Goal: Task Accomplishment & Management: Manage account settings

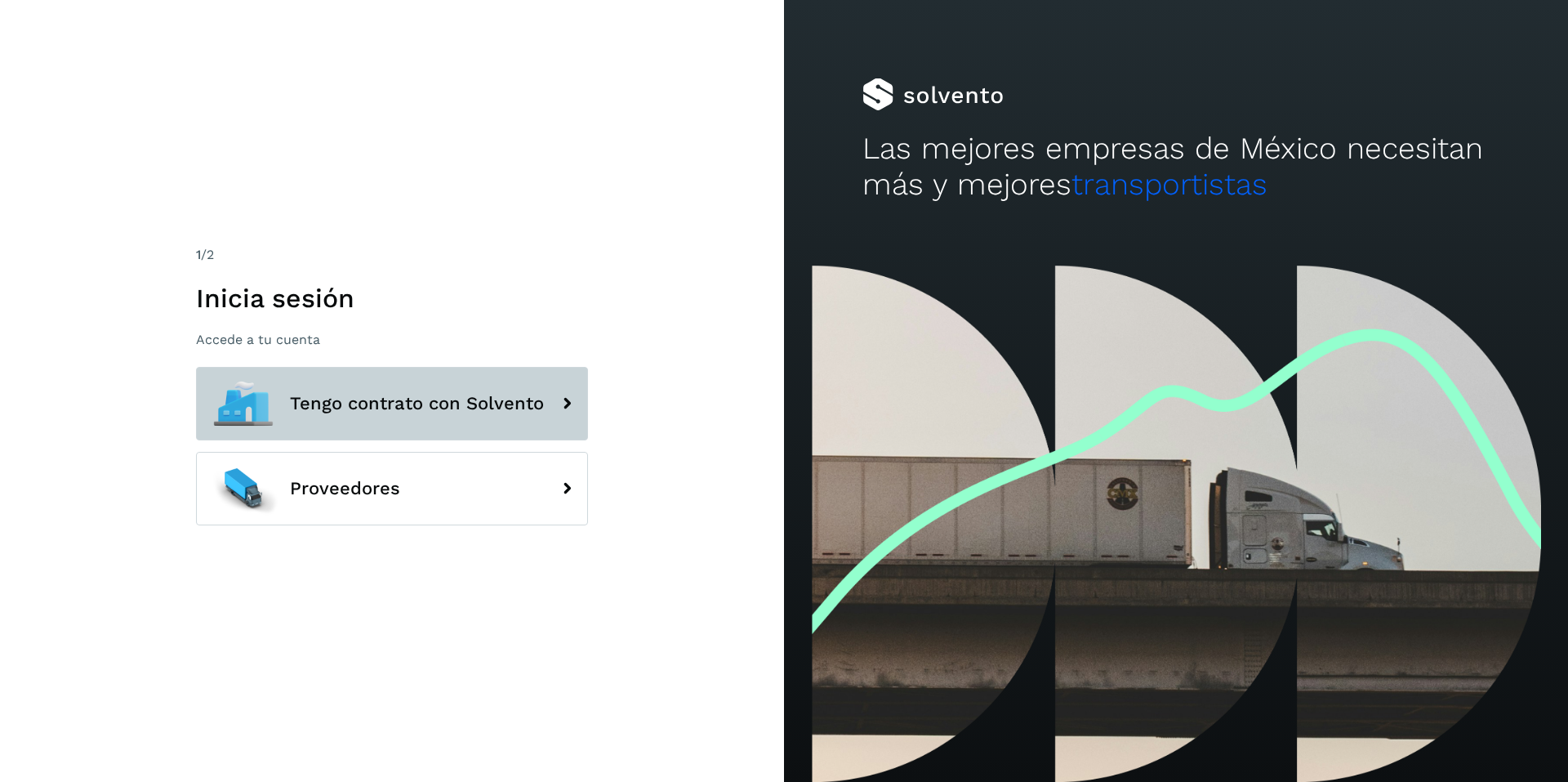
click at [347, 400] on span "Tengo contrato con Solvento" at bounding box center [417, 404] width 254 height 20
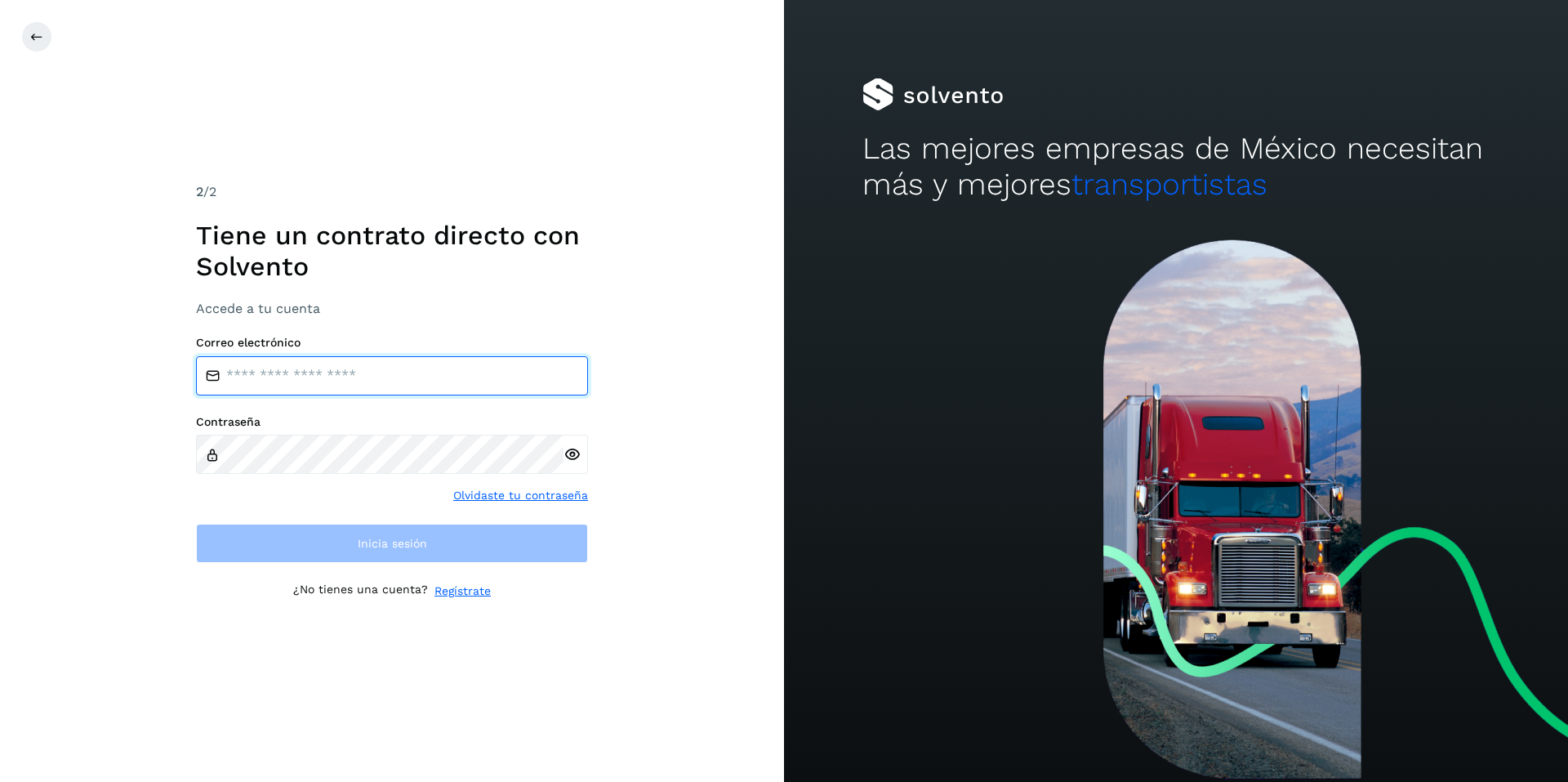
type input "**********"
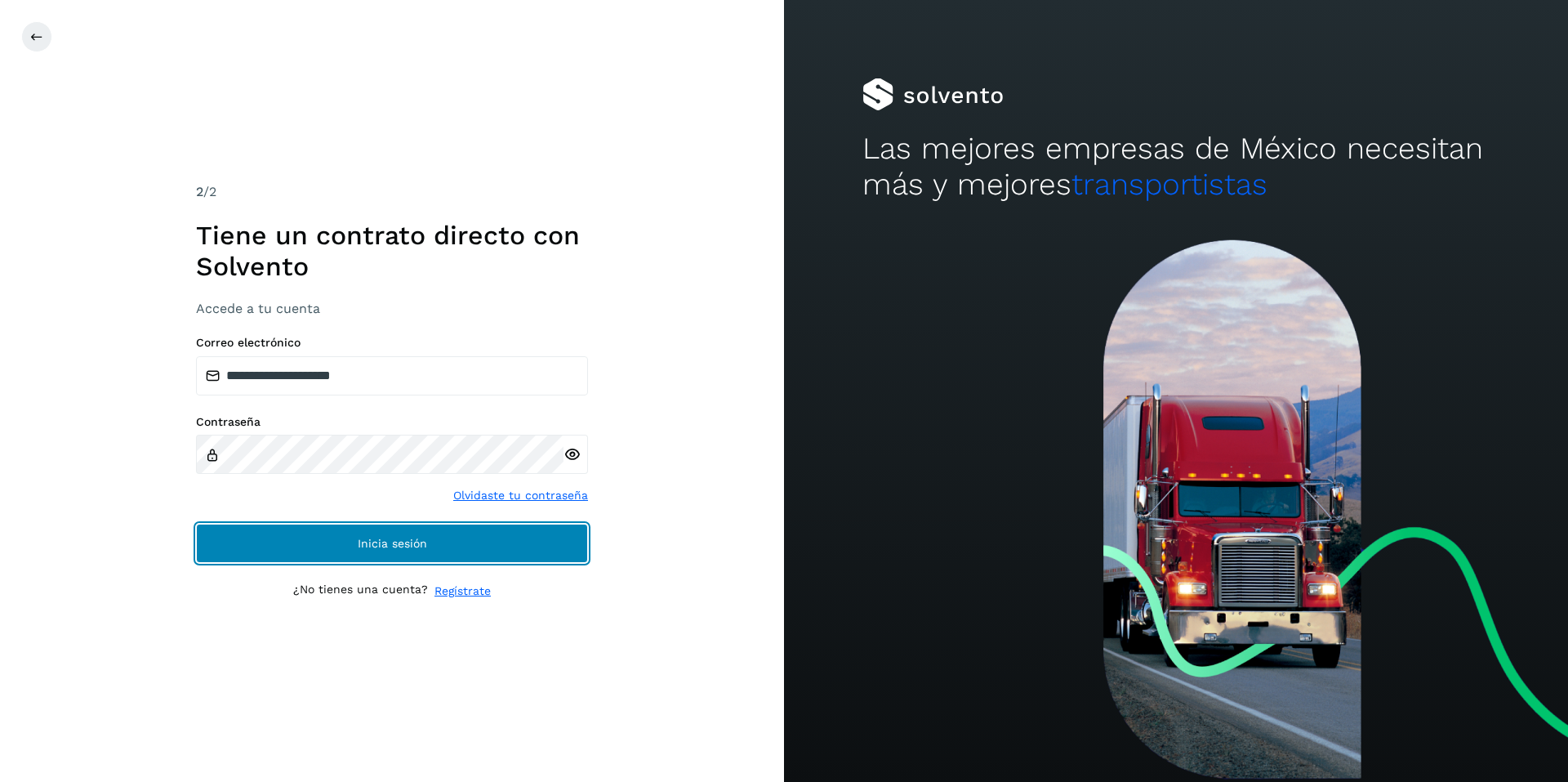
click at [383, 542] on span "Inicia sesión" at bounding box center [392, 544] width 70 height 11
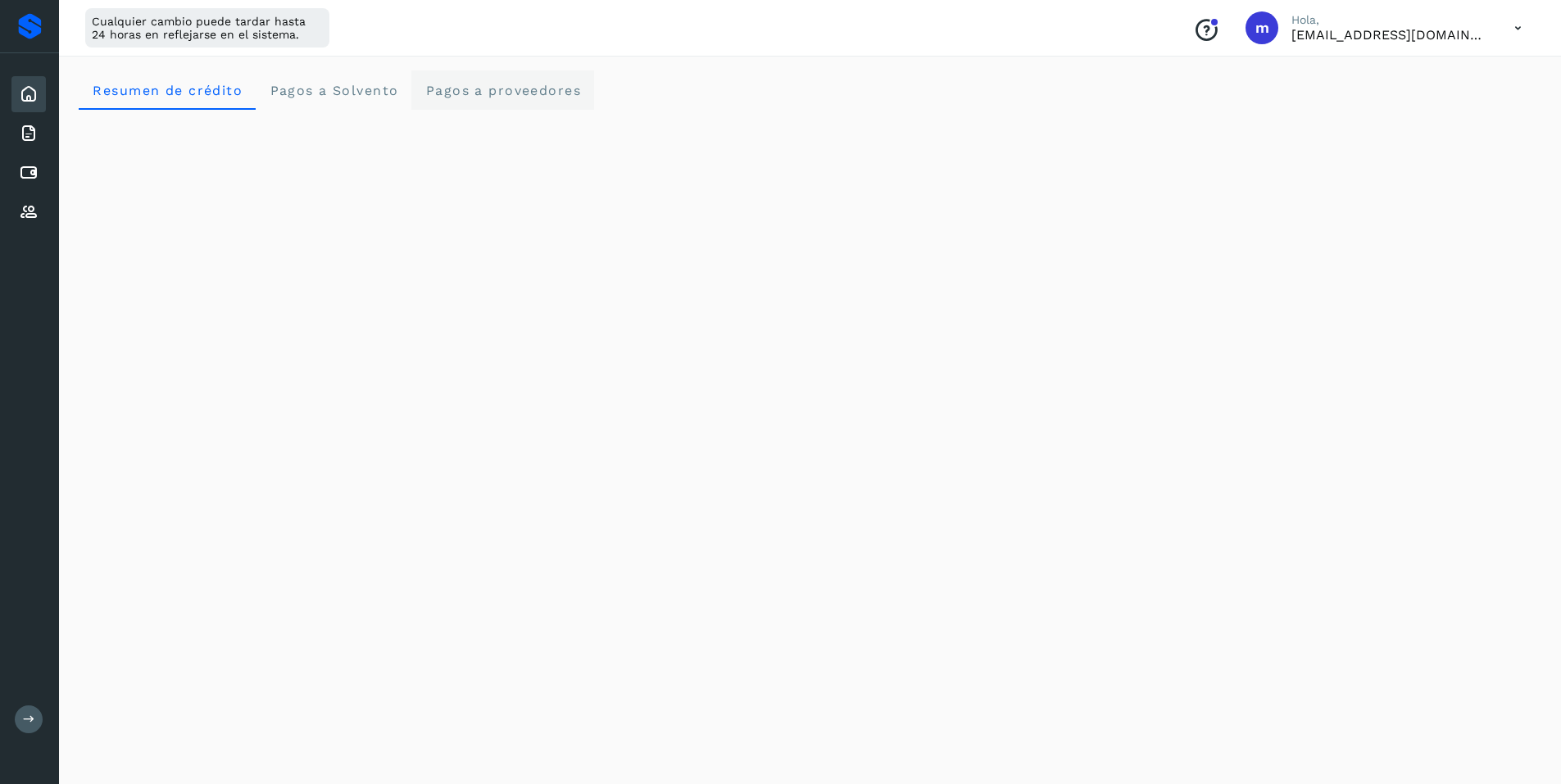
click at [517, 89] on span "Pagos a proveedores" at bounding box center [503, 90] width 157 height 16
click at [152, 92] on span "Resumen de crédito" at bounding box center [168, 90] width 151 height 16
click at [498, 91] on span "Pagos a proveedores" at bounding box center [503, 90] width 157 height 16
click at [30, 96] on icon at bounding box center [29, 94] width 20 height 20
click at [133, 92] on span "Resumen de crédito" at bounding box center [168, 90] width 151 height 16
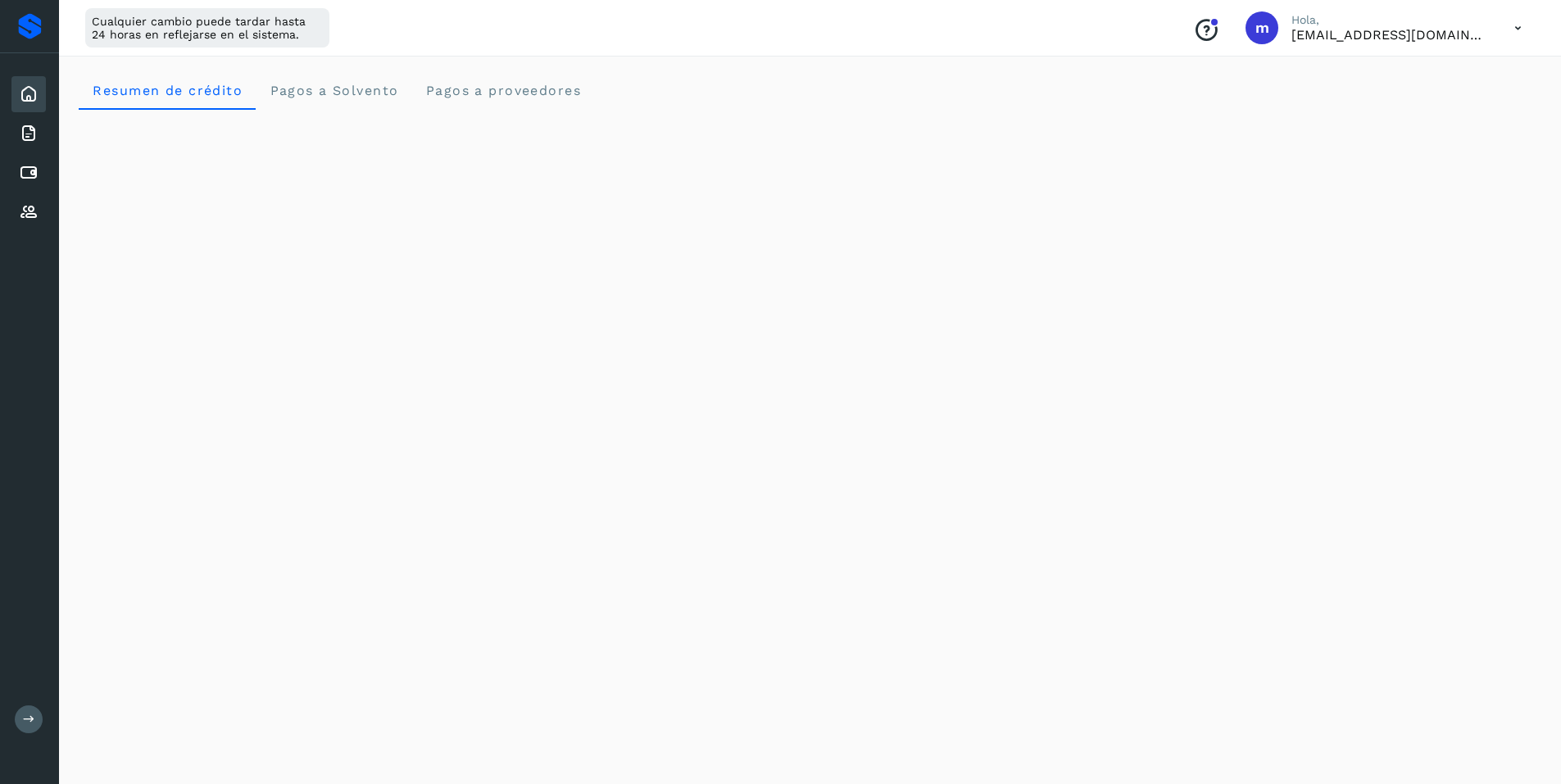
click at [1521, 23] on icon at bounding box center [1518, 28] width 34 height 34
click at [1399, 112] on div "Cerrar sesión" at bounding box center [1437, 106] width 195 height 31
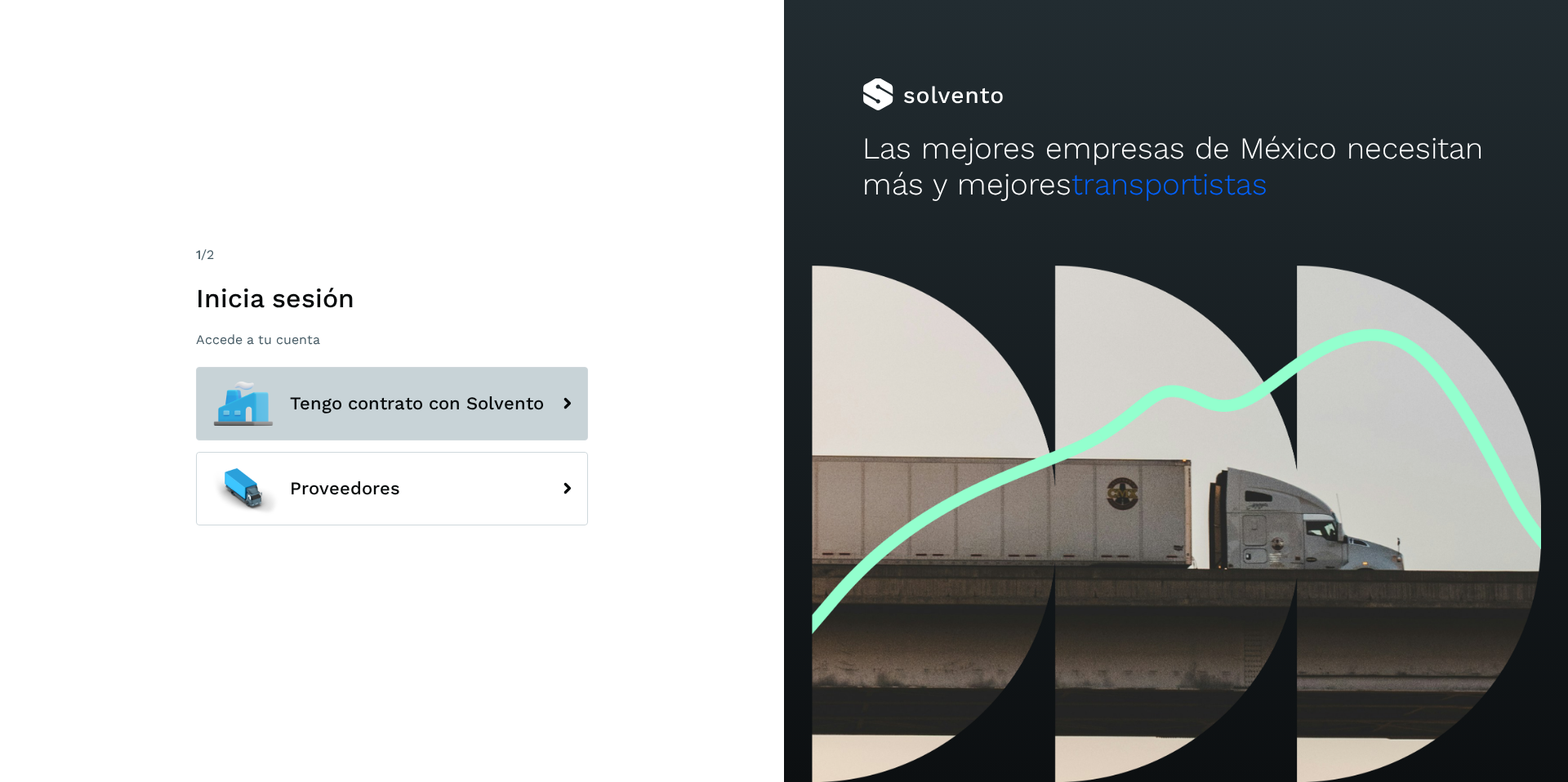
click at [345, 409] on span "Tengo contrato con Solvento" at bounding box center [417, 404] width 254 height 20
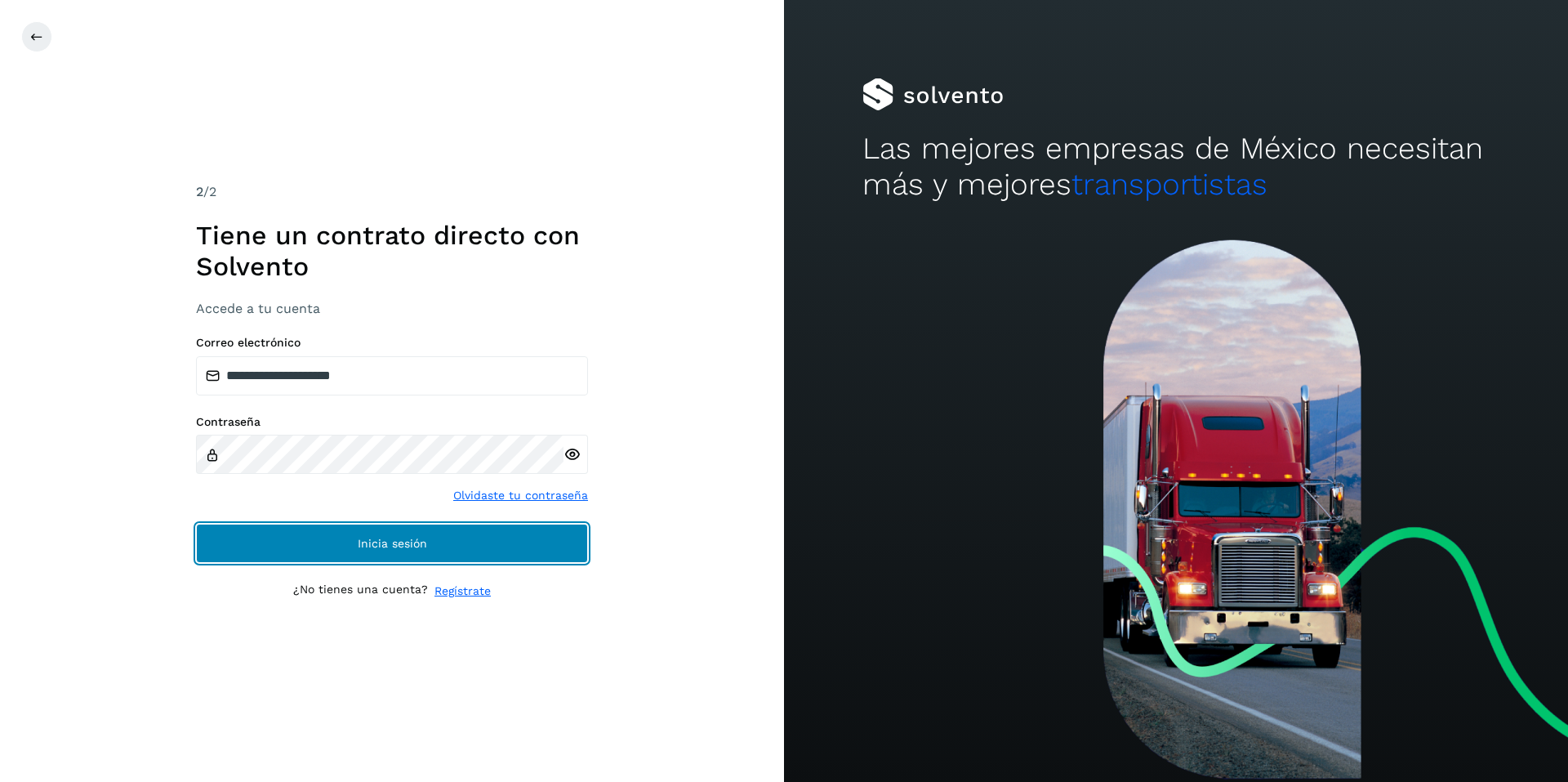
click at [380, 545] on span "Inicia sesión" at bounding box center [392, 544] width 70 height 11
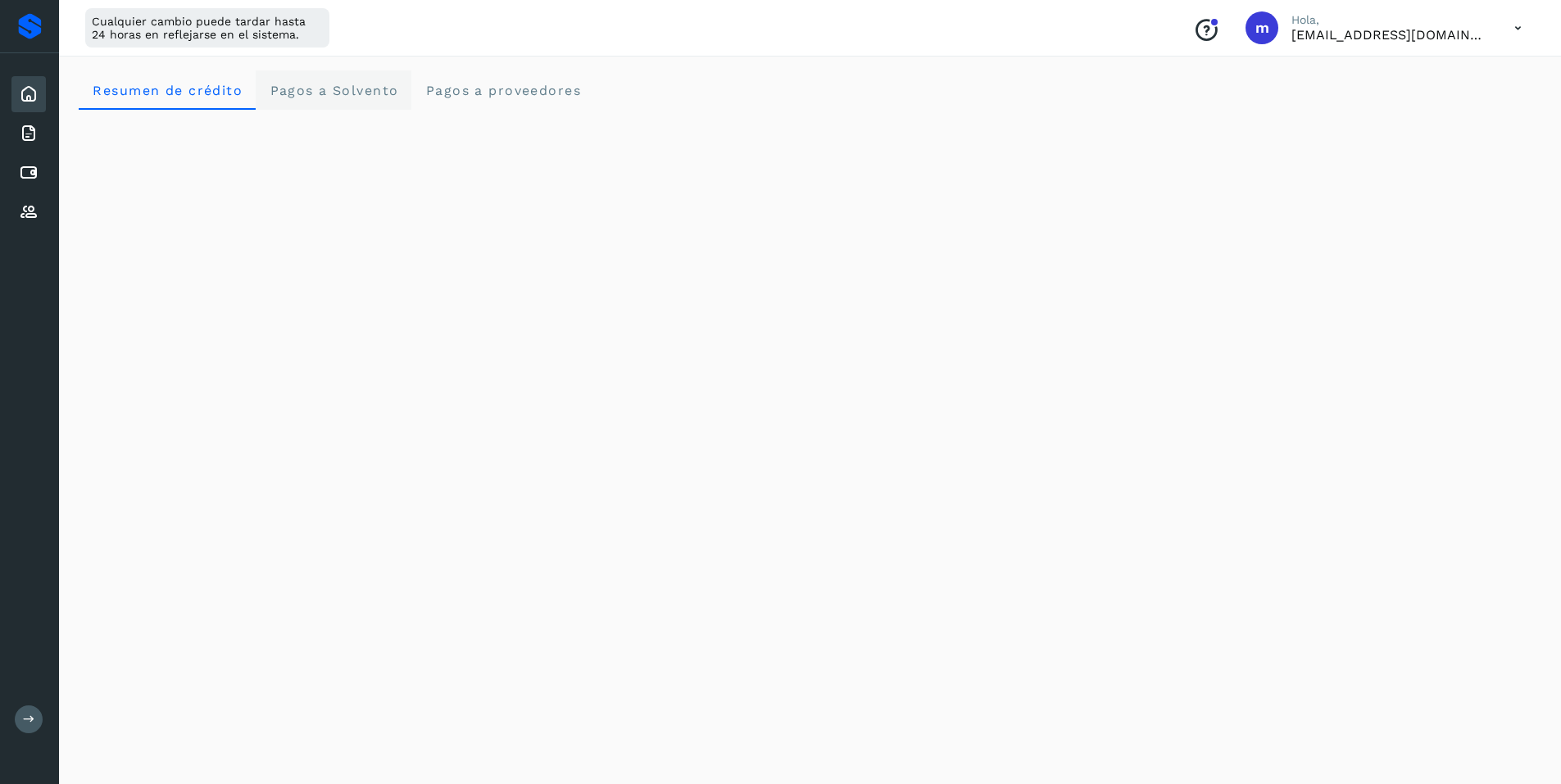
click at [353, 89] on span "Pagos a Solvento" at bounding box center [333, 90] width 130 height 16
click at [507, 83] on span "Pagos a proveedores" at bounding box center [503, 90] width 157 height 16
click at [30, 130] on icon at bounding box center [29, 134] width 20 height 20
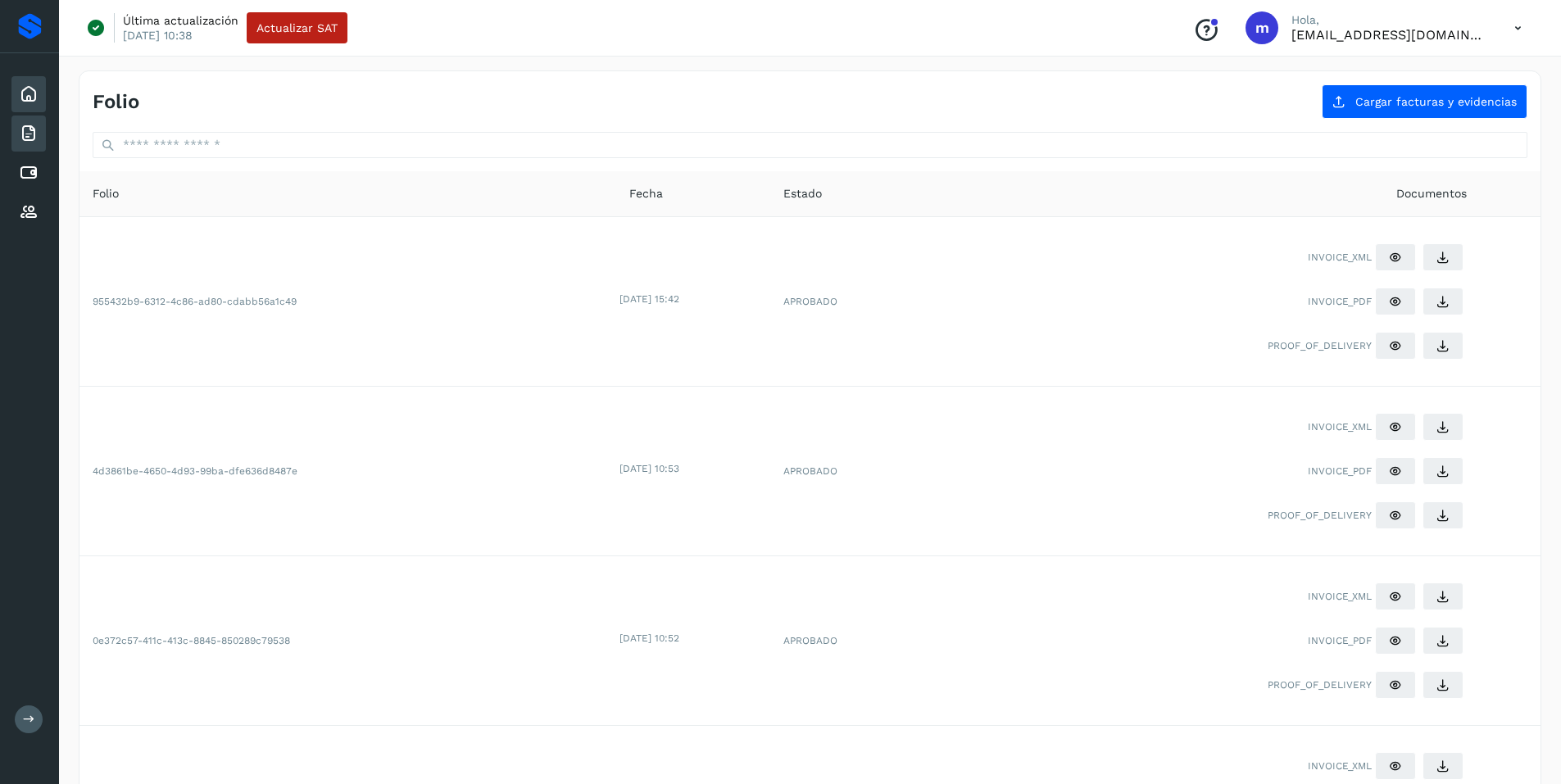
click at [30, 88] on icon at bounding box center [29, 94] width 20 height 20
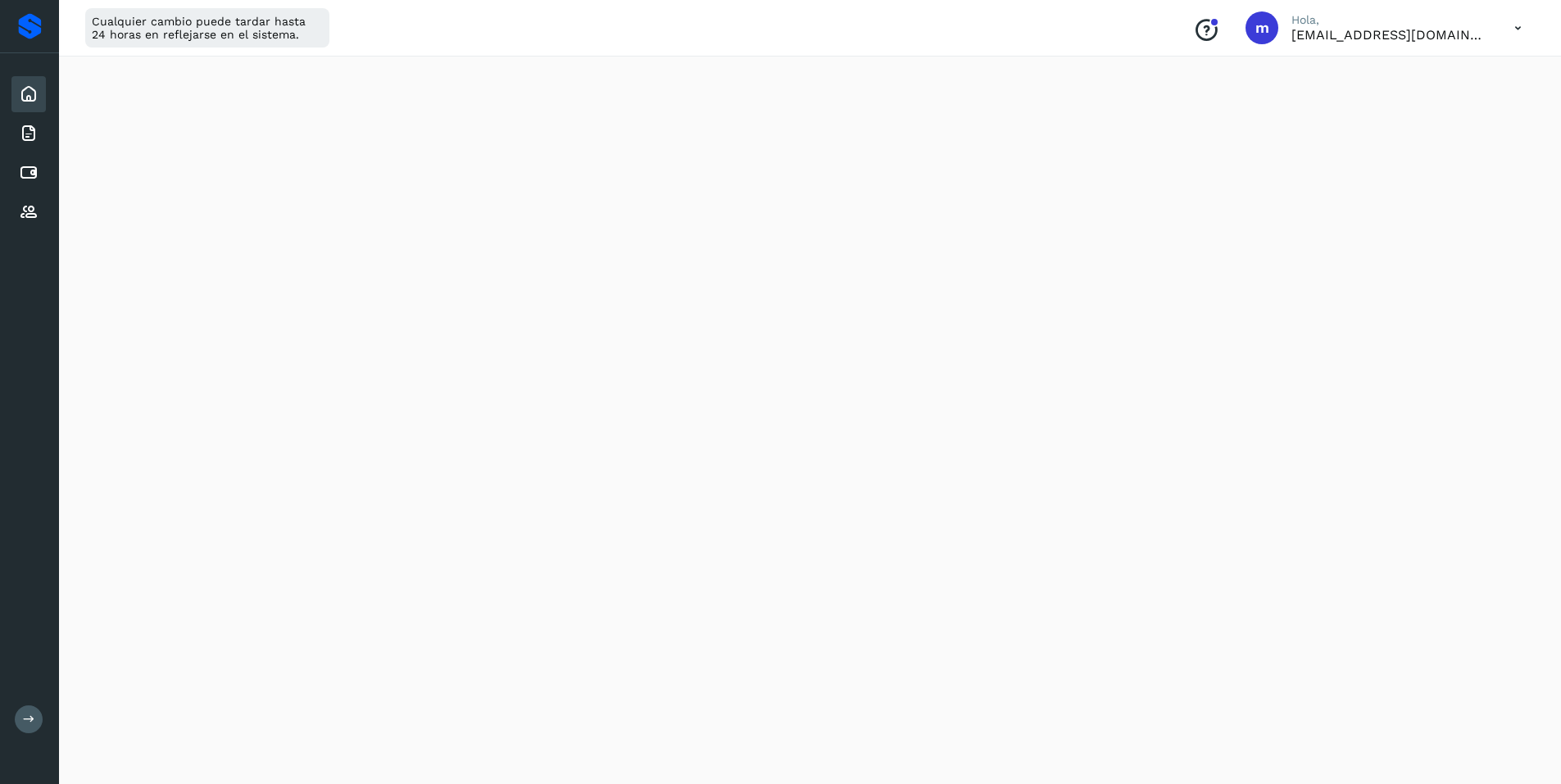
scroll to position [555, 0]
click at [25, 172] on icon at bounding box center [29, 173] width 20 height 20
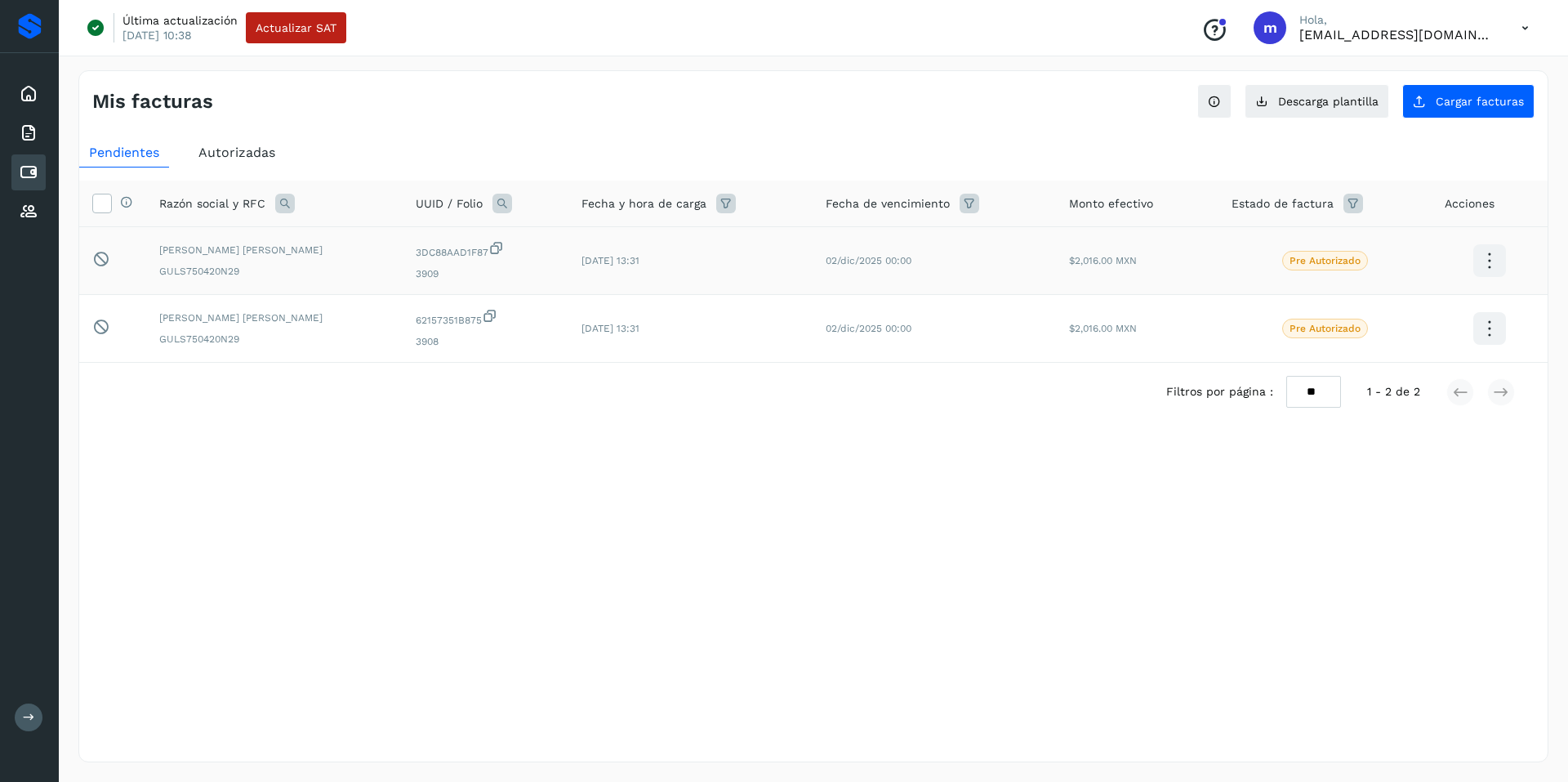
click at [1486, 255] on icon at bounding box center [1489, 260] width 38 height 38
click at [987, 478] on div at bounding box center [784, 391] width 1568 height 782
click at [623, 397] on div "Filtros por página : ** ** ** 1 - 2 de 2" at bounding box center [813, 391] width 1469 height 58
click at [29, 169] on icon at bounding box center [29, 173] width 20 height 20
click at [237, 151] on span "Autorizadas" at bounding box center [237, 152] width 77 height 16
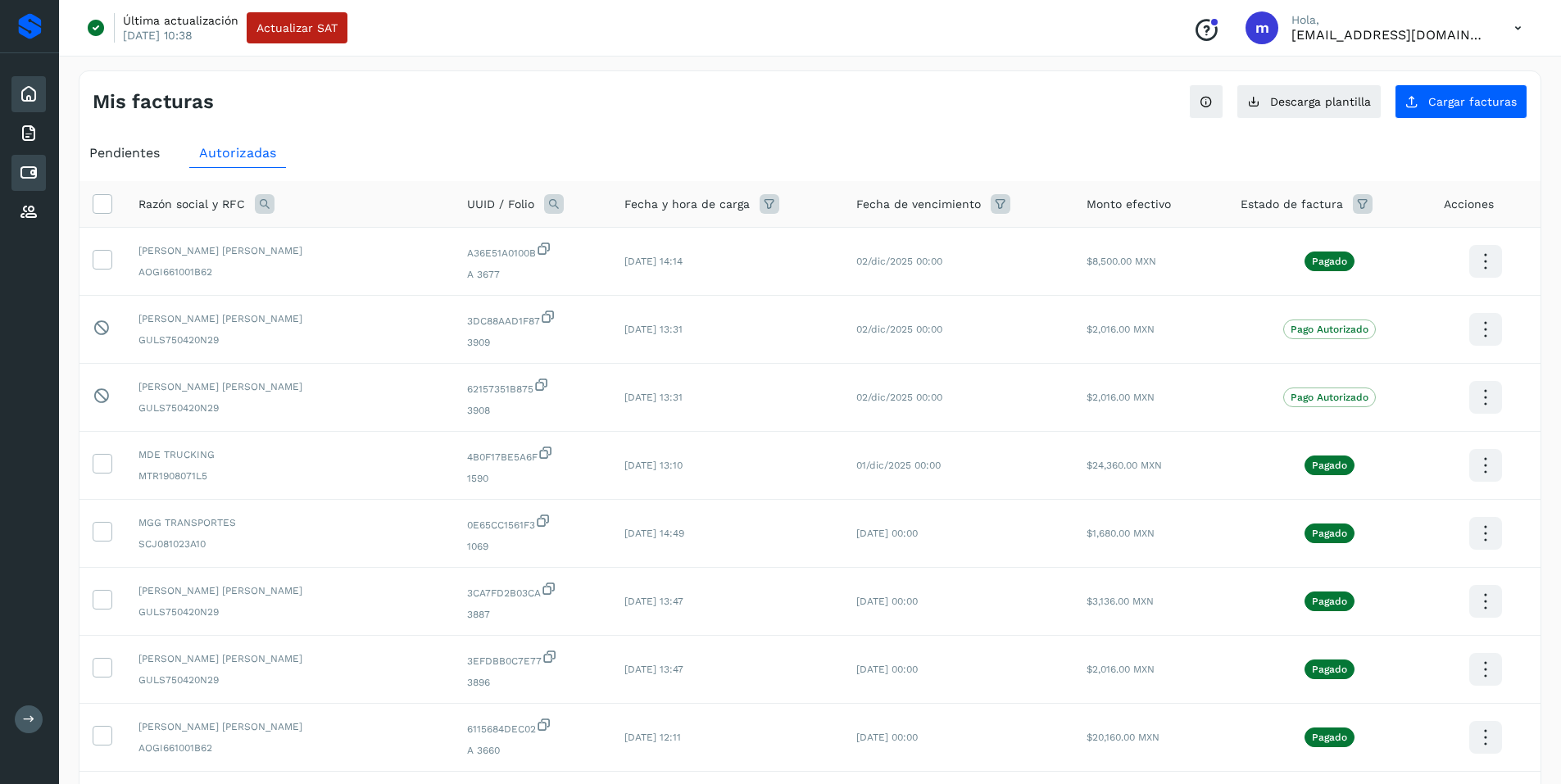
click at [25, 93] on icon at bounding box center [29, 94] width 20 height 20
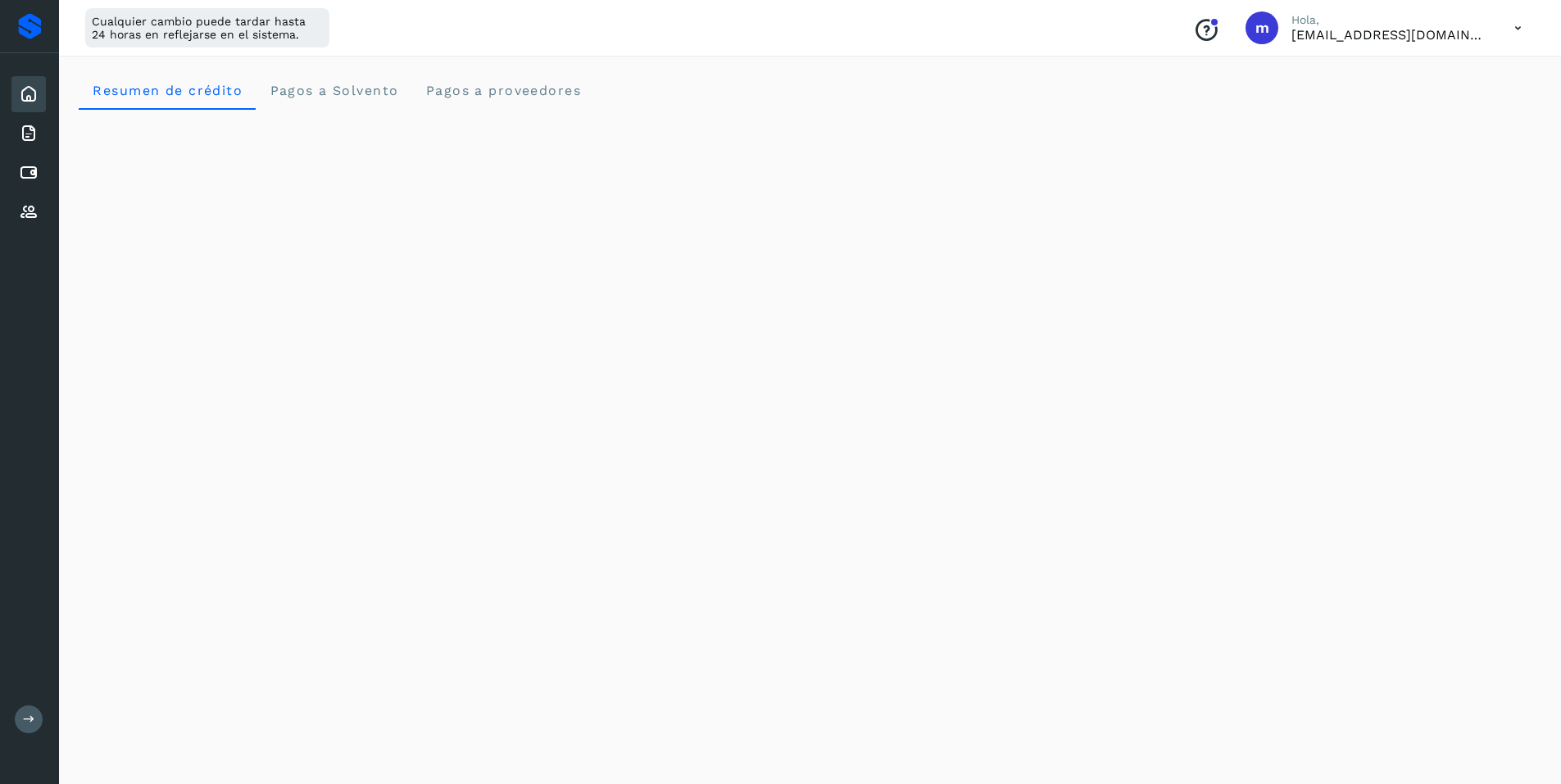
click at [1513, 26] on icon at bounding box center [1518, 28] width 34 height 34
click at [1398, 108] on div "Cerrar sesión" at bounding box center [1437, 106] width 195 height 31
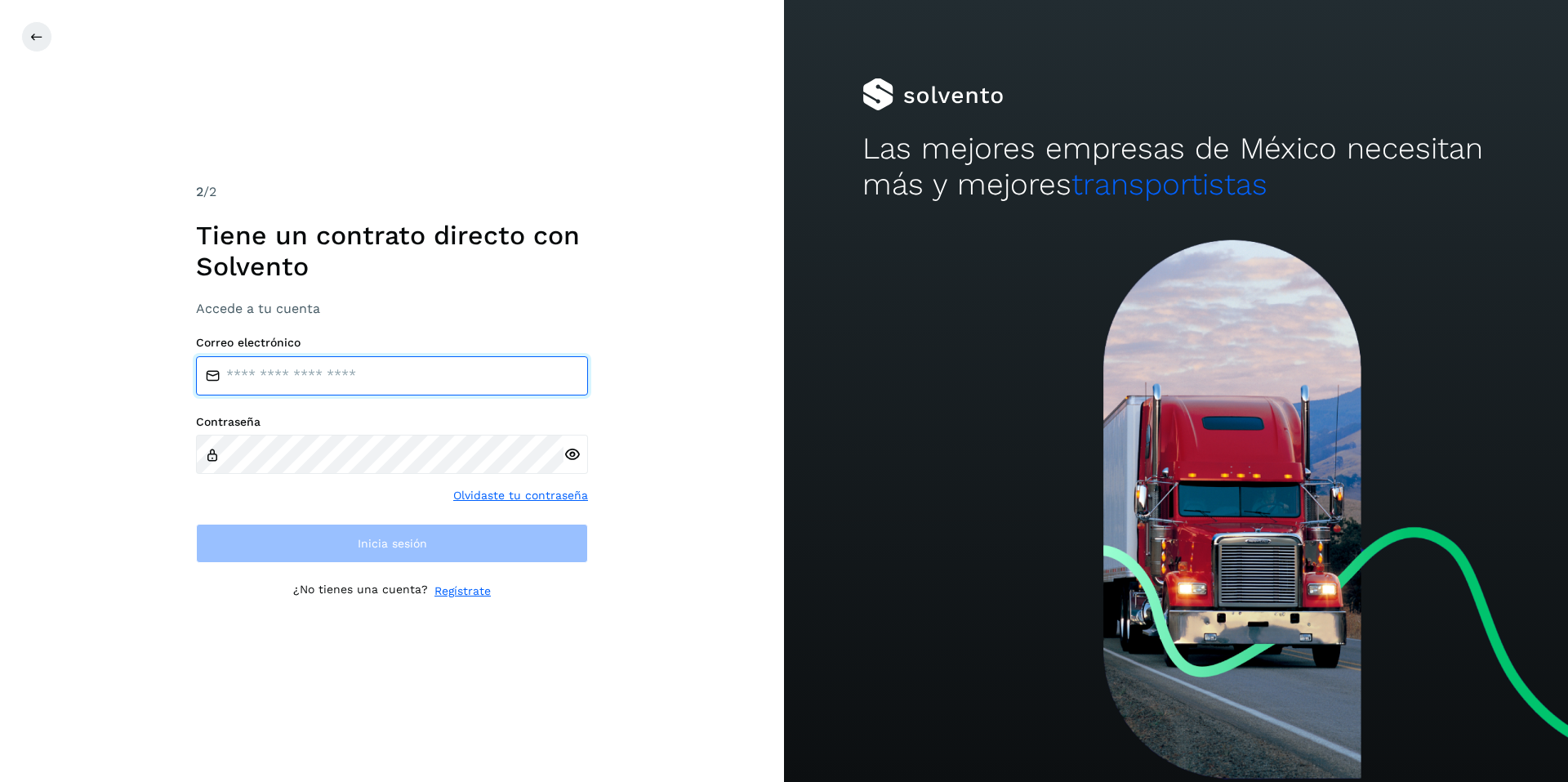
type input "**********"
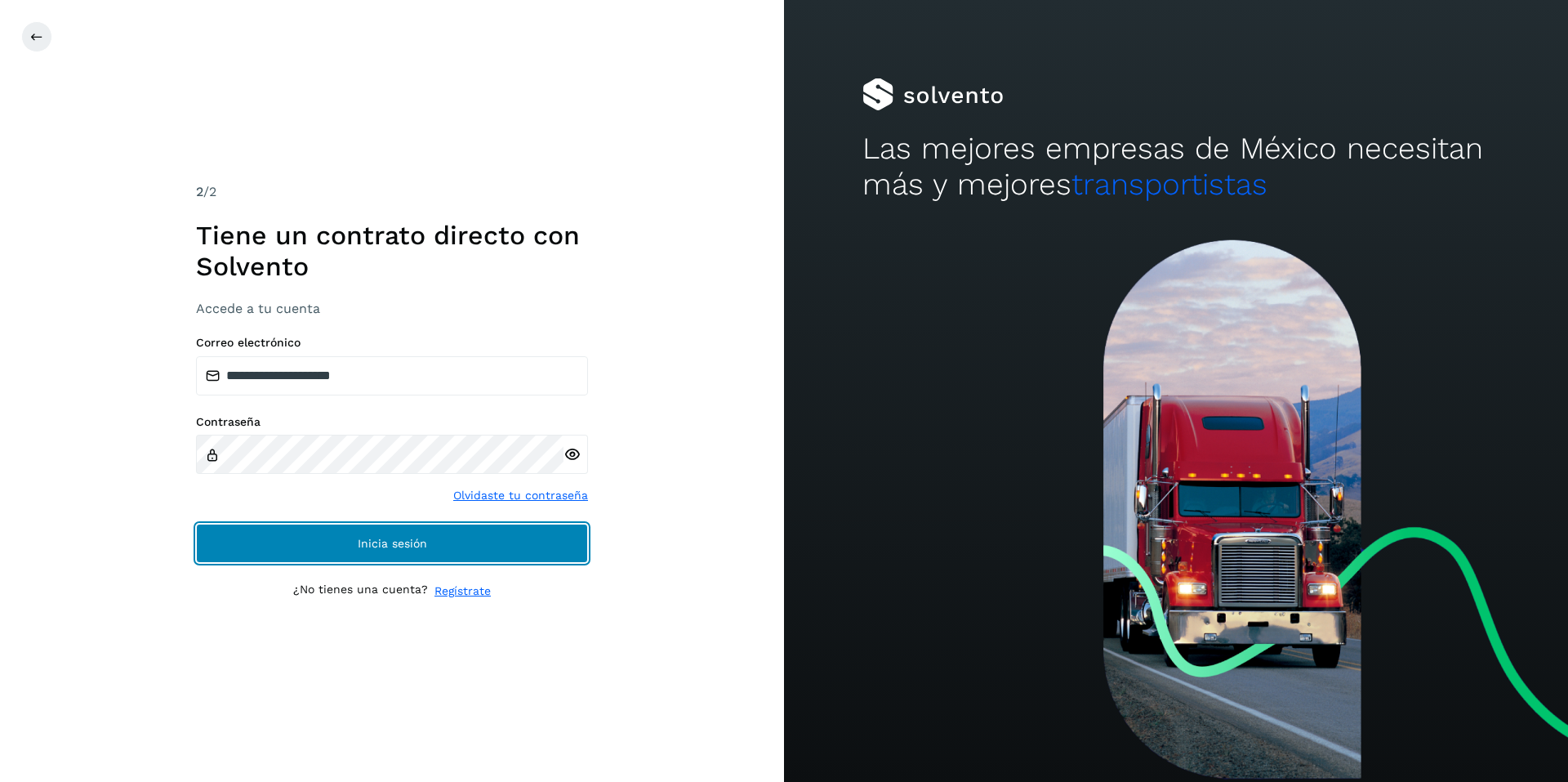
click at [446, 547] on button "Inicia sesión" at bounding box center [392, 544] width 392 height 39
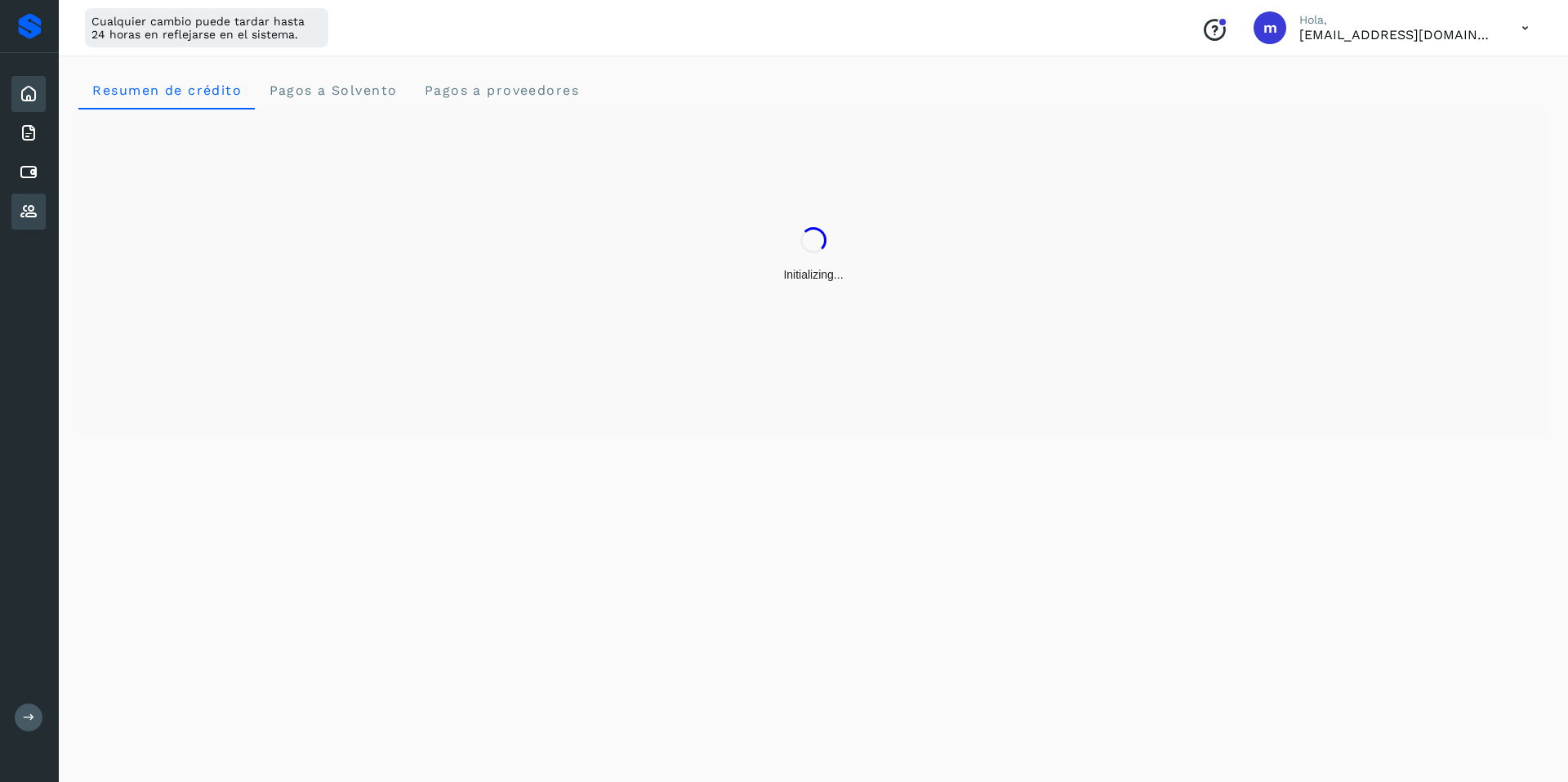
click at [29, 207] on icon at bounding box center [29, 212] width 20 height 20
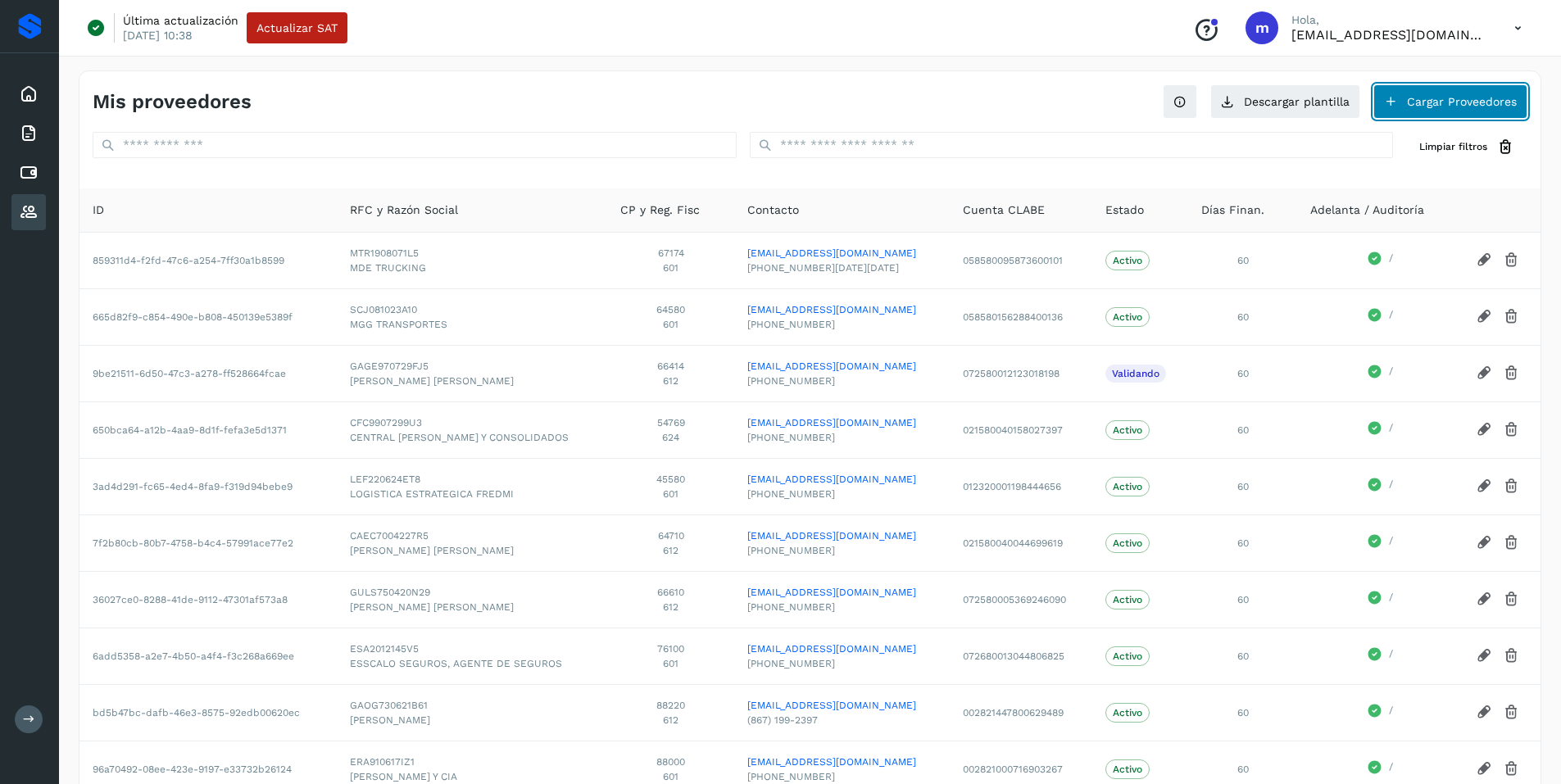
click at [1467, 99] on button "Cargar Proveedores" at bounding box center [1451, 102] width 154 height 34
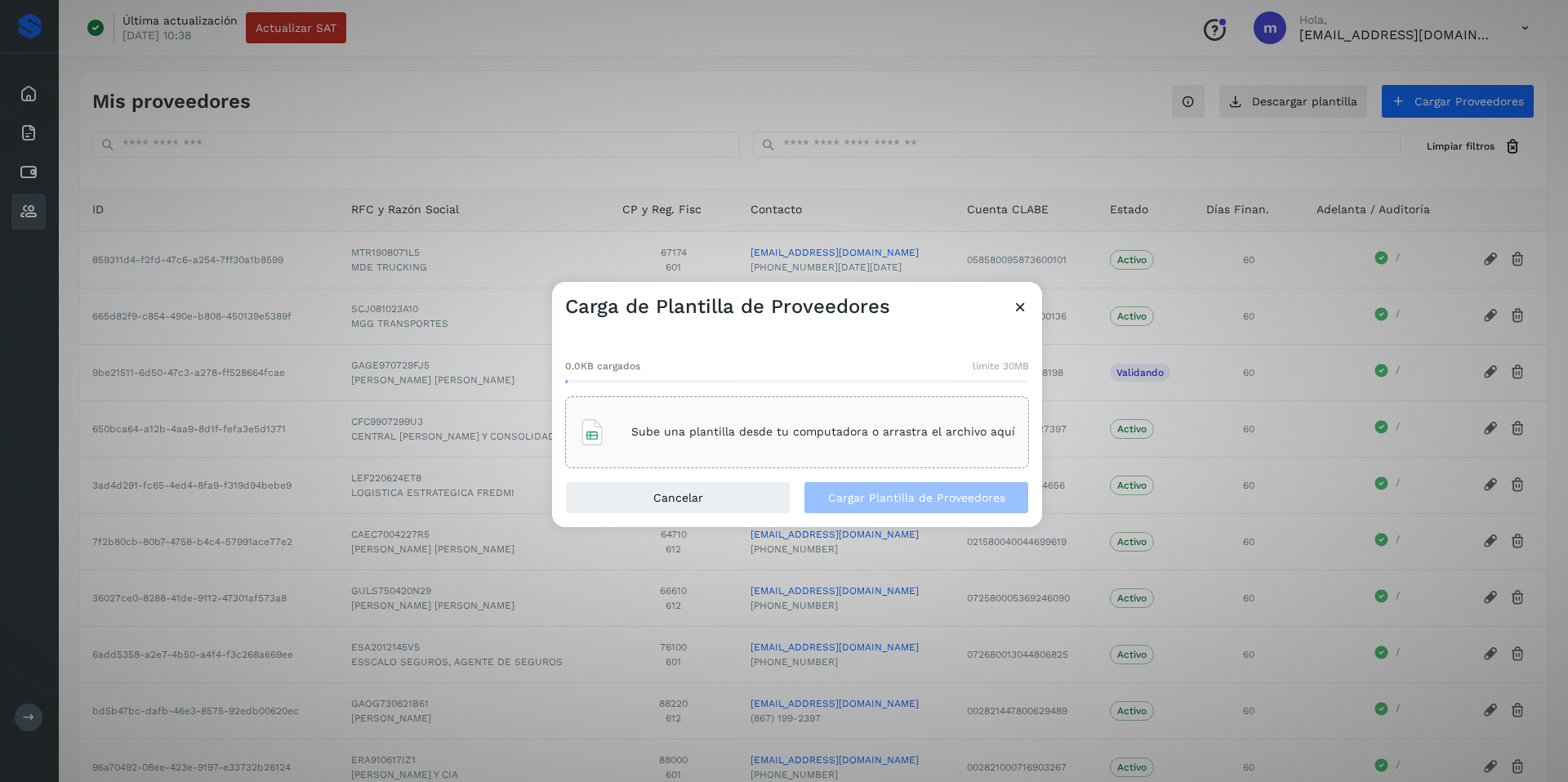
click at [795, 430] on p "Sube una plantilla desde tu computadora o arrastra el archivo aquí" at bounding box center [823, 432] width 384 height 14
click at [898, 498] on span "Cargar Plantilla de Proveedores" at bounding box center [917, 498] width 178 height 11
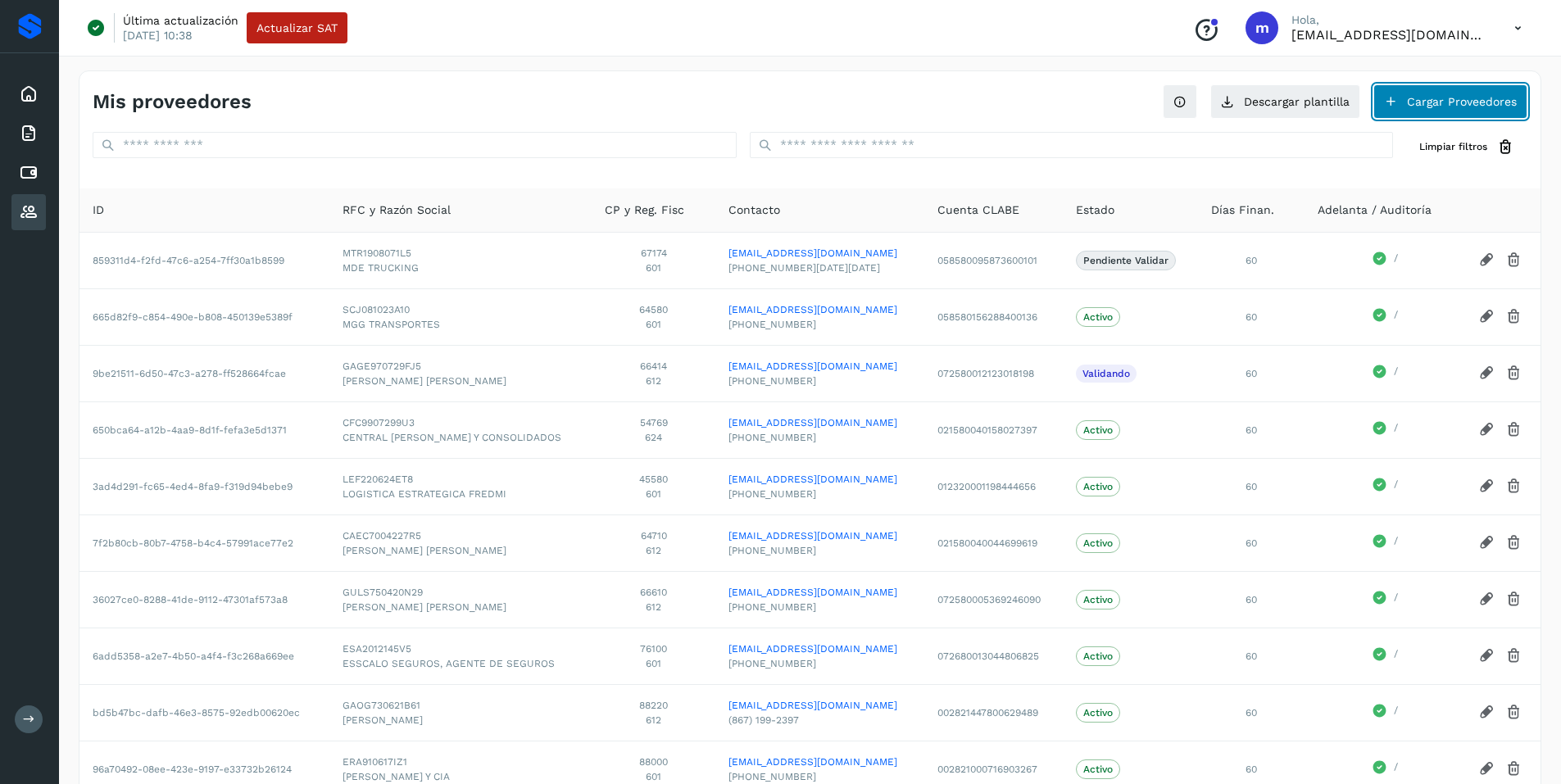
click at [1471, 101] on button "Cargar Proveedores" at bounding box center [1451, 102] width 154 height 34
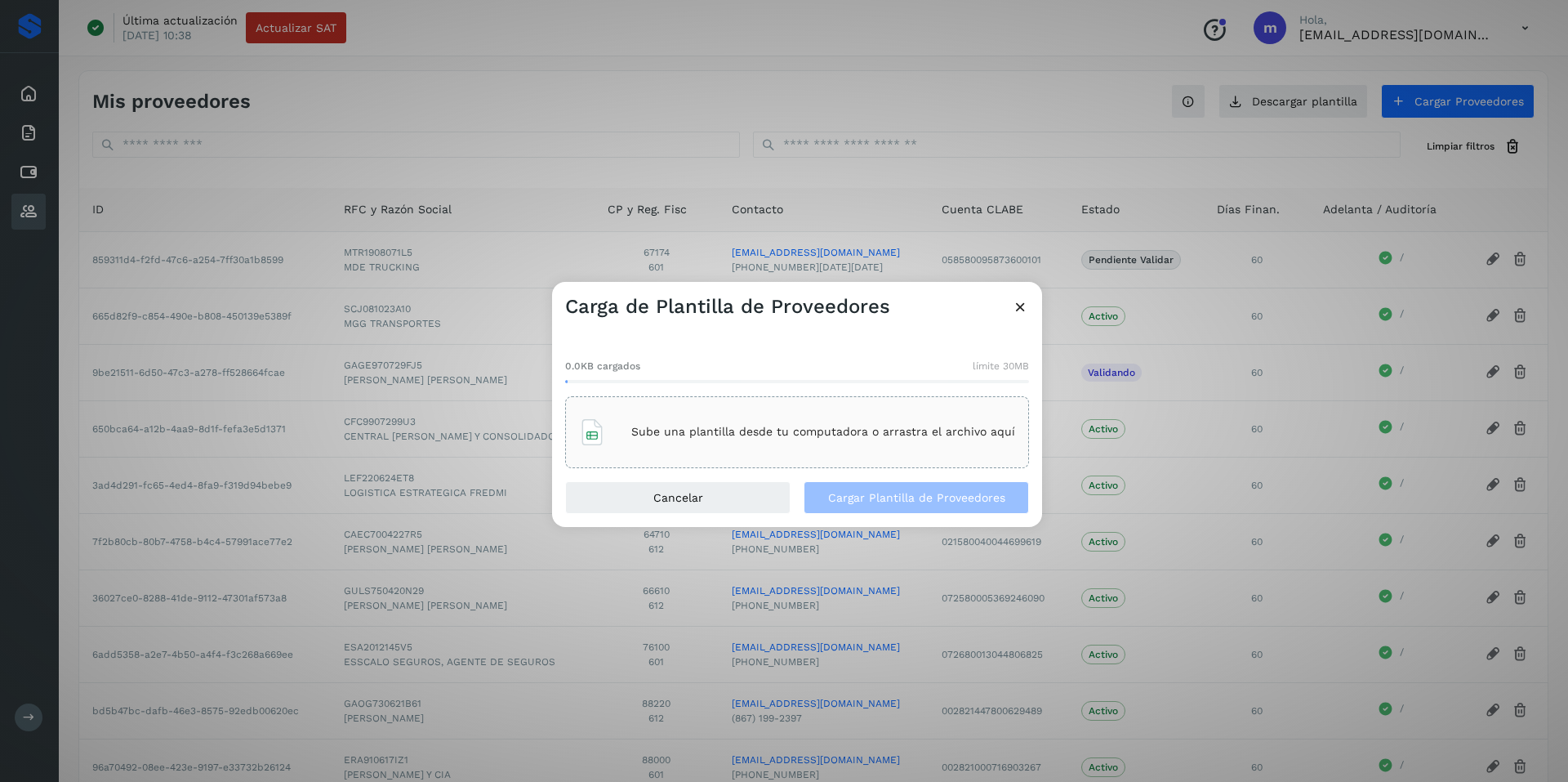
click at [739, 432] on p "Sube una plantilla desde tu computadora o arrastra el archivo aquí" at bounding box center [823, 432] width 384 height 14
click at [896, 497] on span "Cargar Plantilla de Proveedores" at bounding box center [917, 498] width 178 height 11
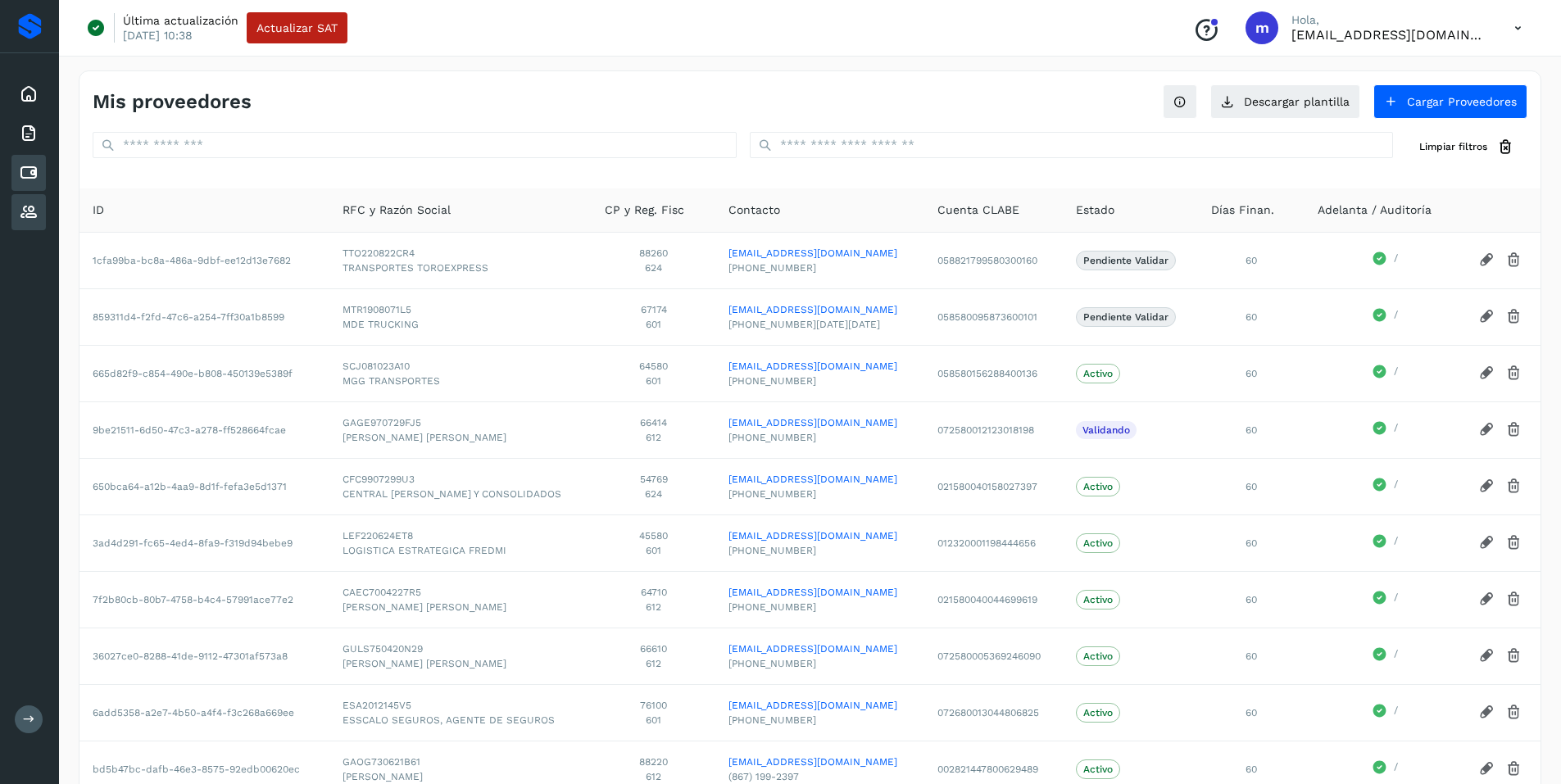
click at [30, 168] on icon at bounding box center [29, 173] width 20 height 20
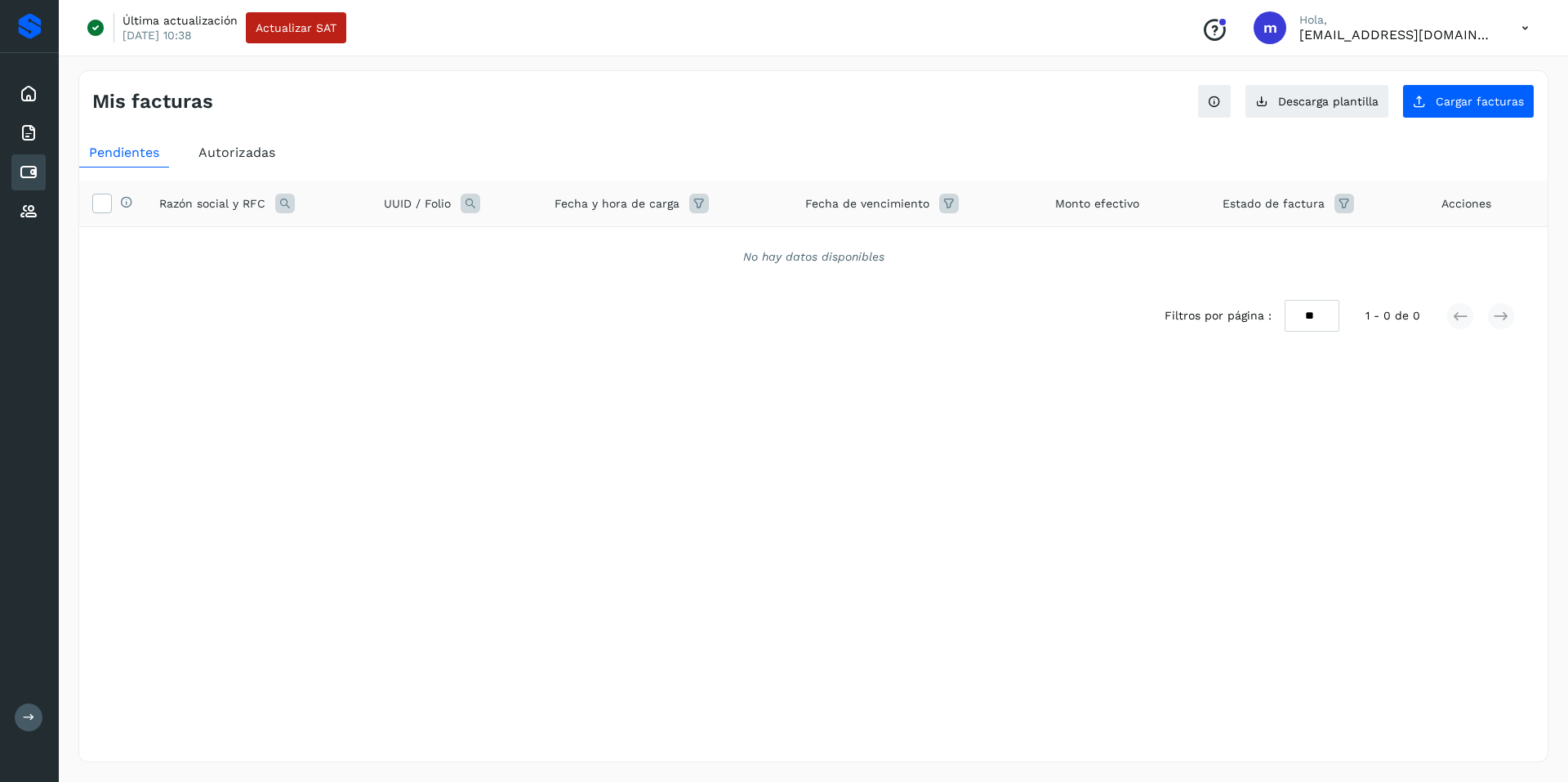
click at [1523, 25] on icon at bounding box center [1525, 28] width 34 height 34
click at [1398, 114] on div "Cerrar sesión" at bounding box center [1444, 106] width 195 height 31
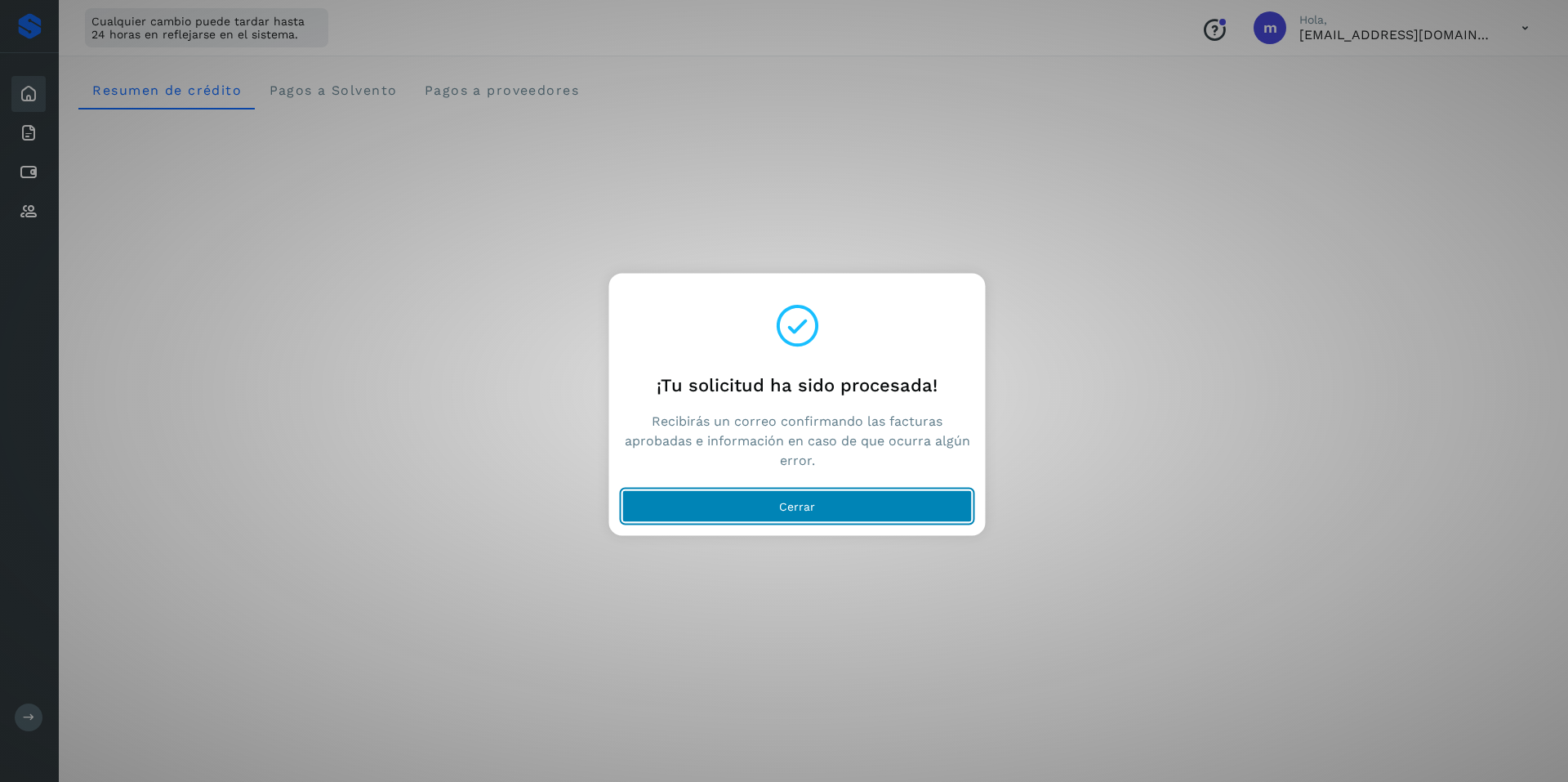
click at [795, 501] on span "Cerrar" at bounding box center [797, 506] width 36 height 11
